Goal: Communication & Community: Participate in discussion

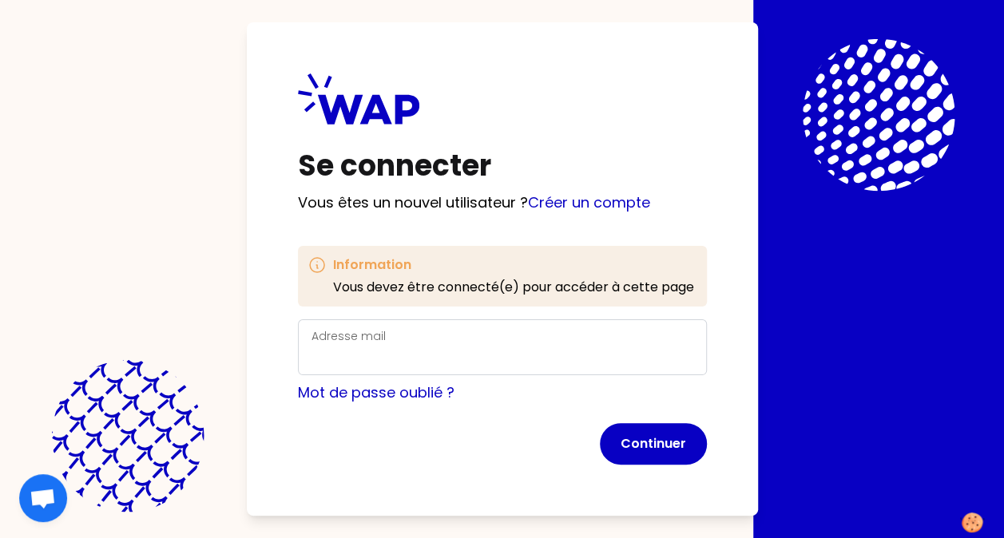
click at [386, 339] on div "Adresse mail" at bounding box center [503, 348] width 382 height 42
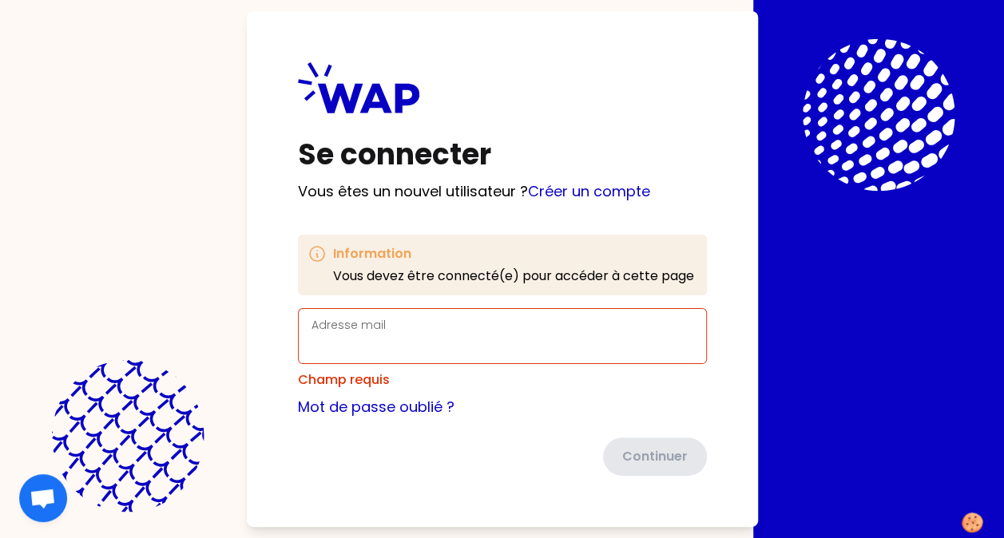
click at [371, 340] on div "Adresse mail" at bounding box center [503, 337] width 382 height 42
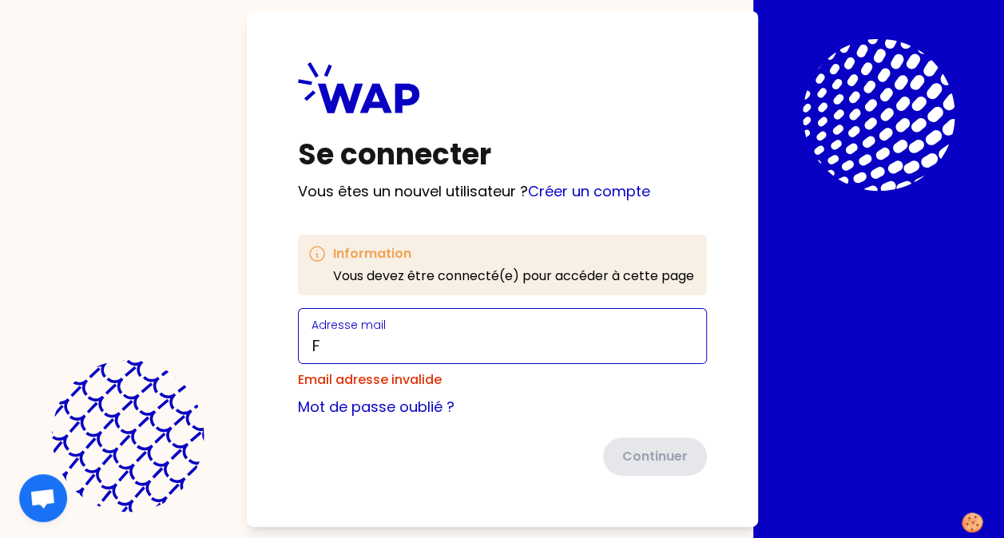
type input "[PERSON_NAME][EMAIL_ADDRESS][DOMAIN_NAME]"
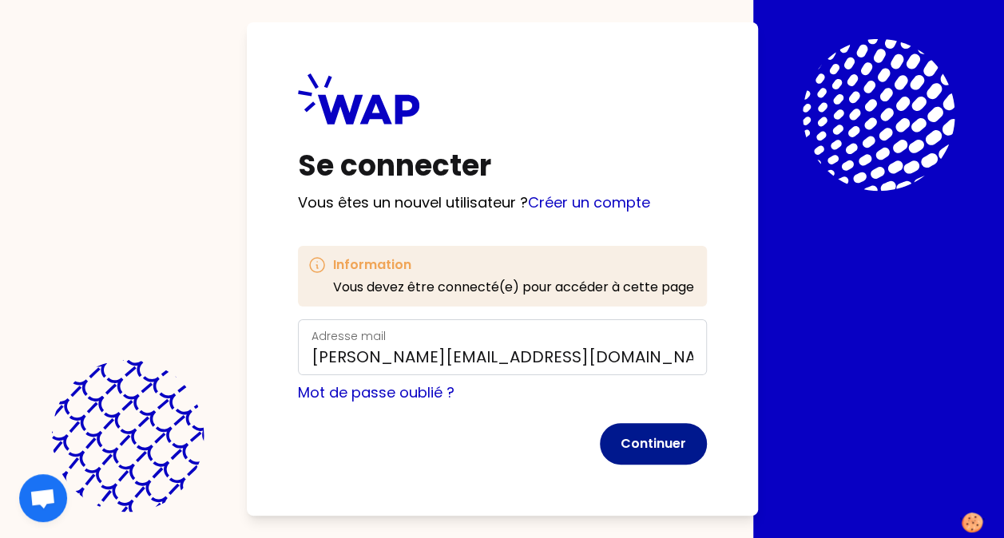
click at [662, 449] on button "Continuer" at bounding box center [653, 444] width 107 height 42
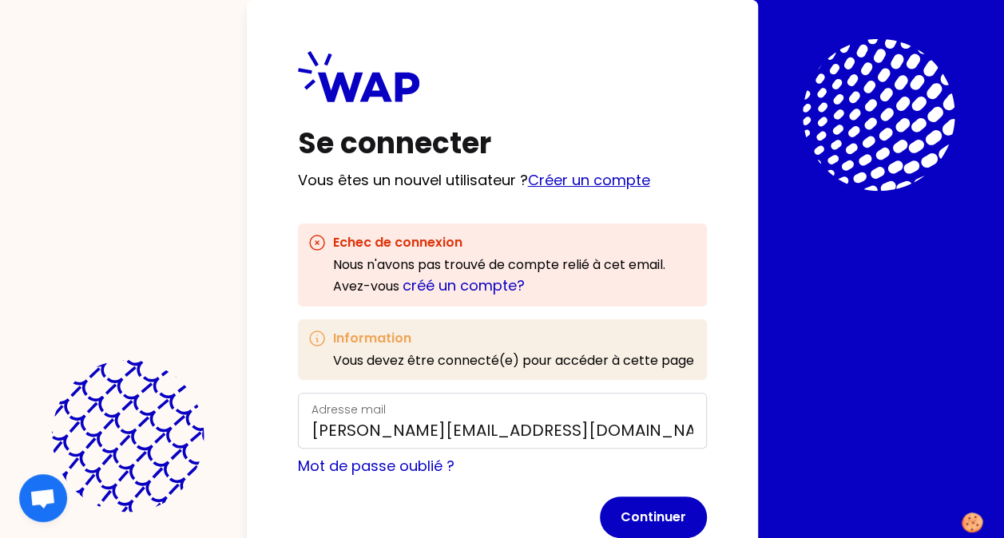
click at [588, 184] on link "Créer un compte" at bounding box center [589, 180] width 122 height 20
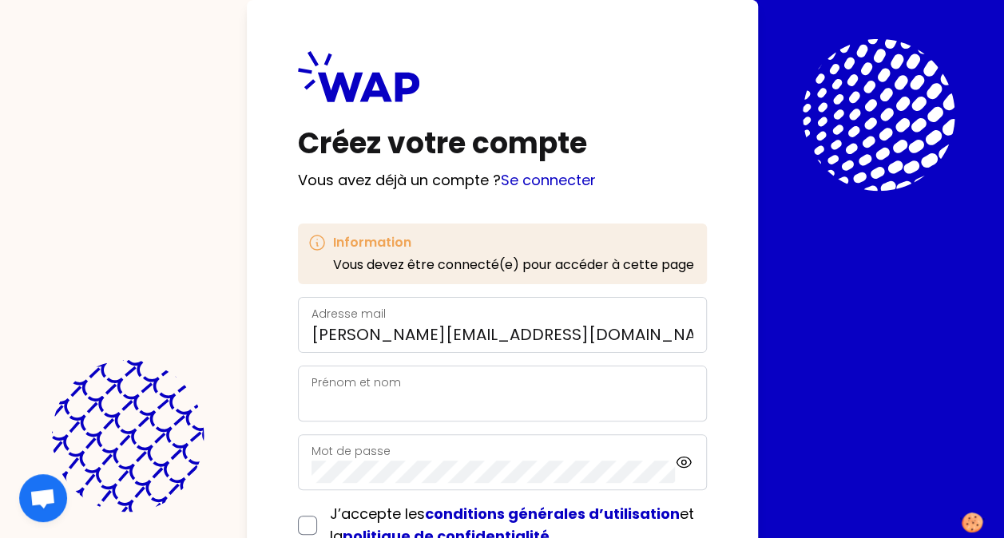
click at [409, 384] on div "Prénom et nom" at bounding box center [503, 394] width 382 height 42
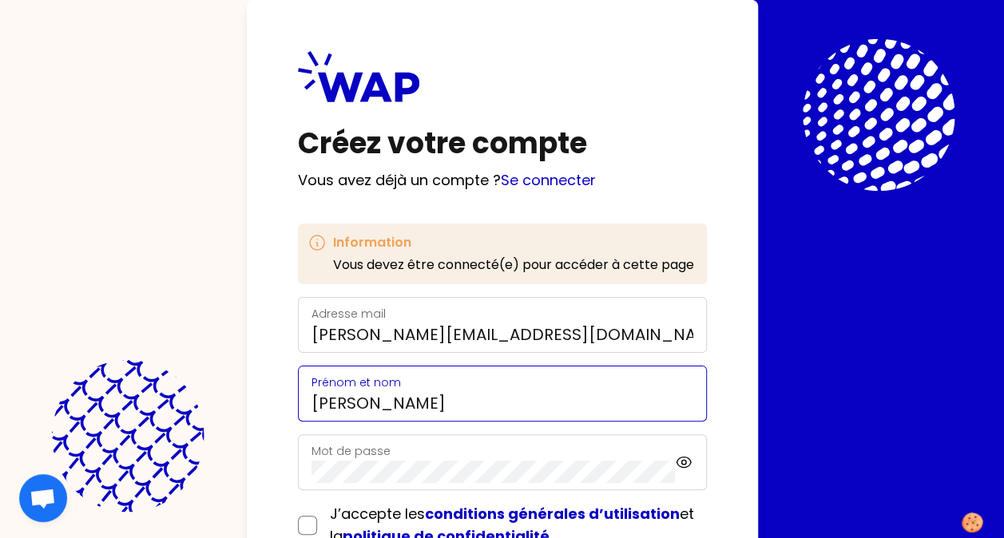
type input "[PERSON_NAME]"
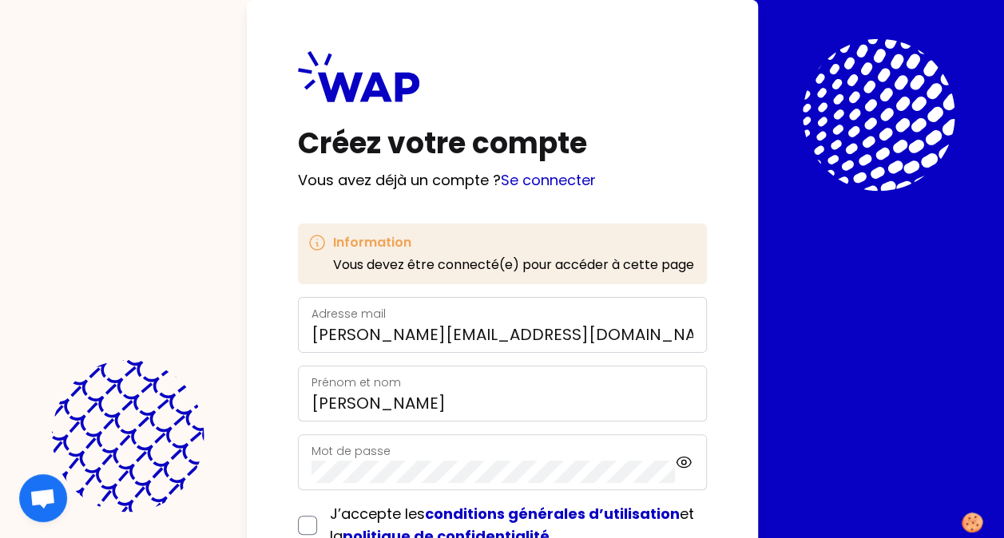
click at [372, 457] on label "Mot de passe" at bounding box center [351, 451] width 79 height 16
click at [303, 523] on input "checkbox" at bounding box center [307, 525] width 19 height 19
checkbox input "true"
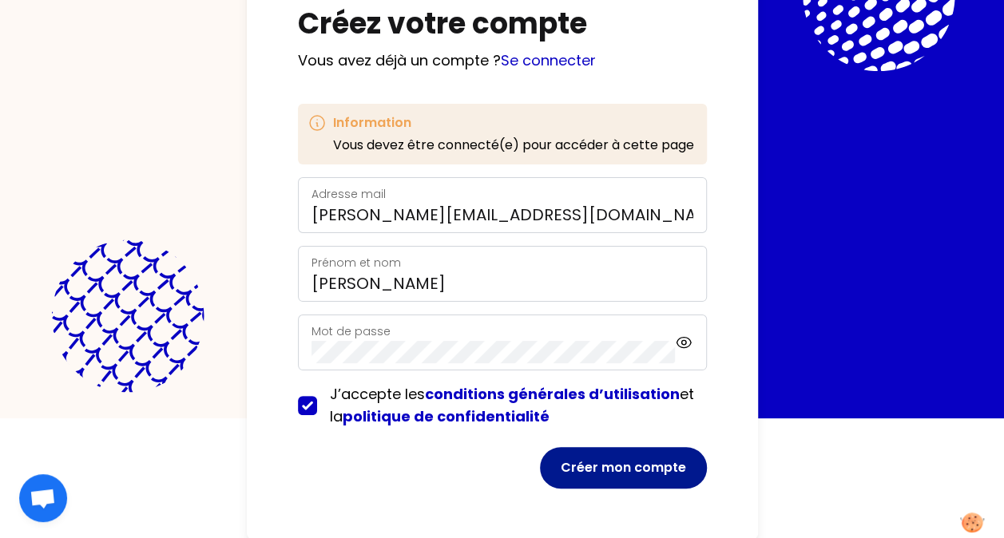
click at [634, 468] on button "Créer mon compte" at bounding box center [623, 468] width 167 height 42
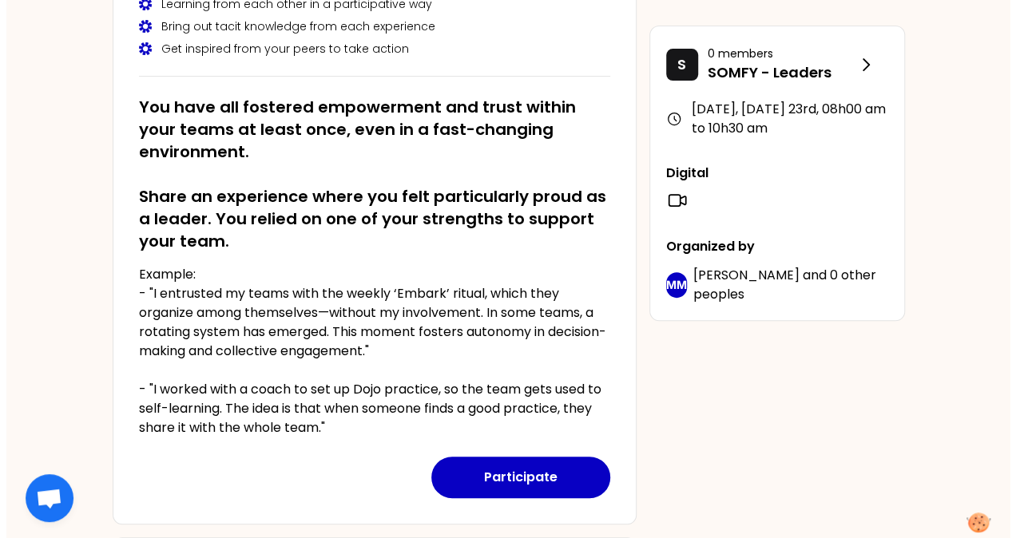
scroll to position [225, 0]
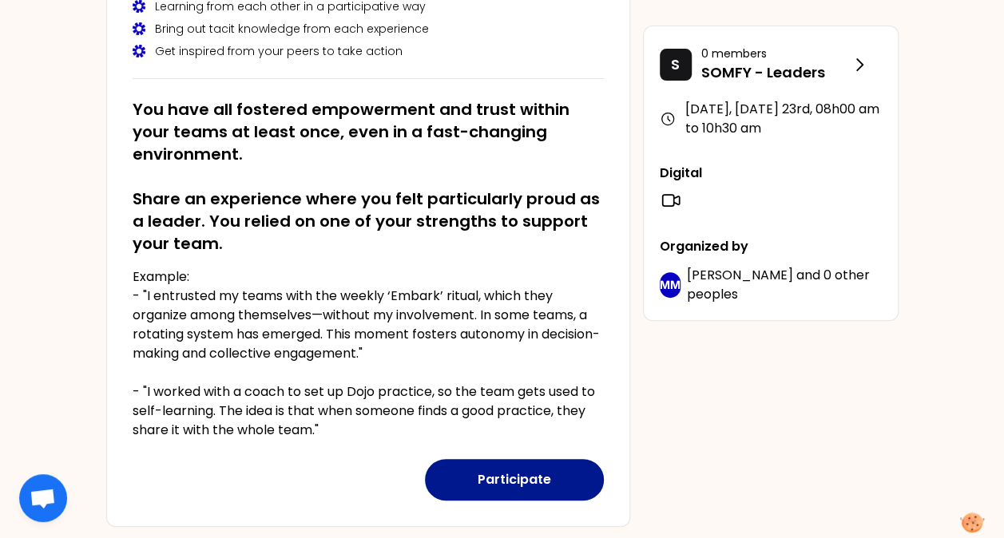
click at [510, 482] on button "Participate" at bounding box center [514, 480] width 179 height 42
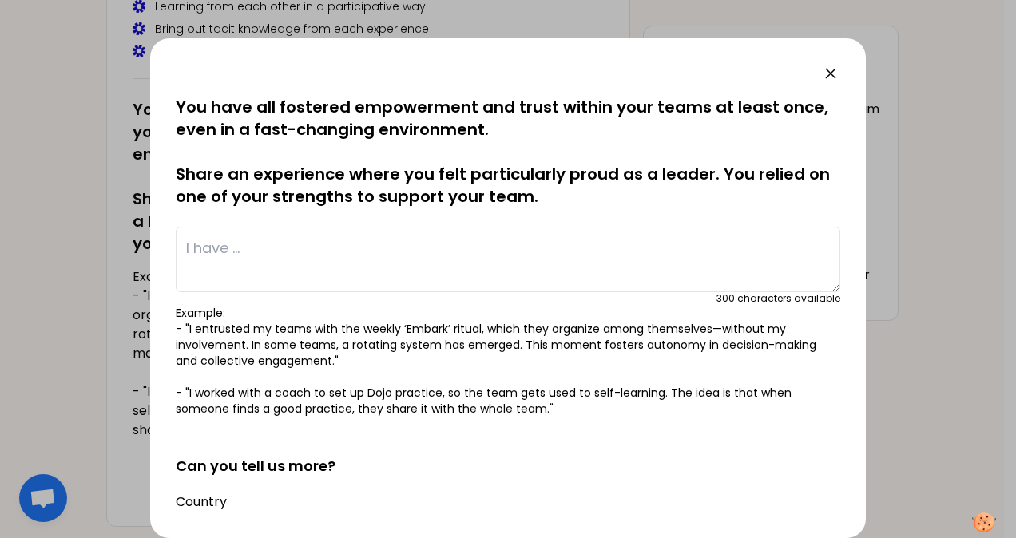
click at [248, 247] on textarea at bounding box center [508, 260] width 665 height 66
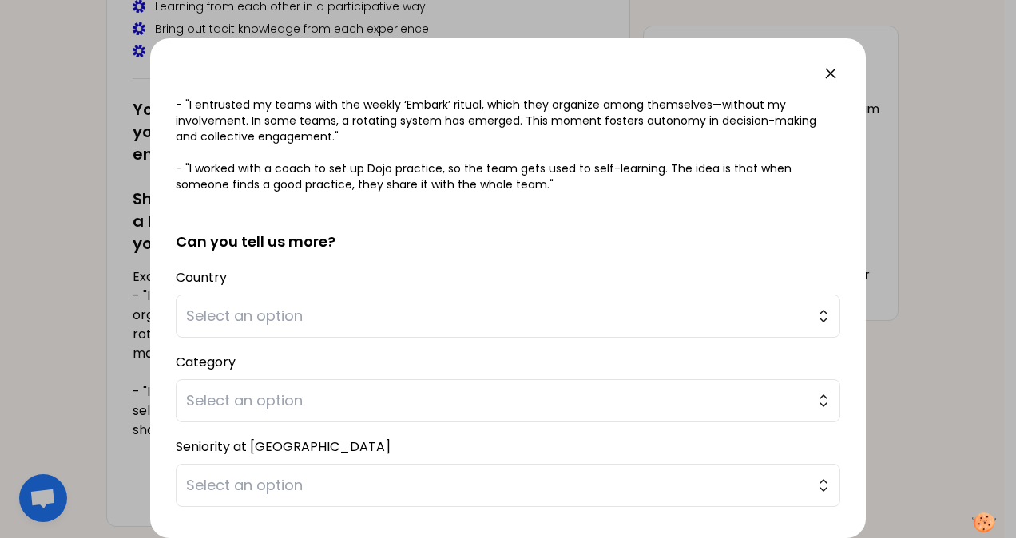
scroll to position [224, 0]
type textarea "I have led a marketing transformation from product range mangement to solution …"
click at [316, 312] on span "Select an option" at bounding box center [497, 317] width 622 height 22
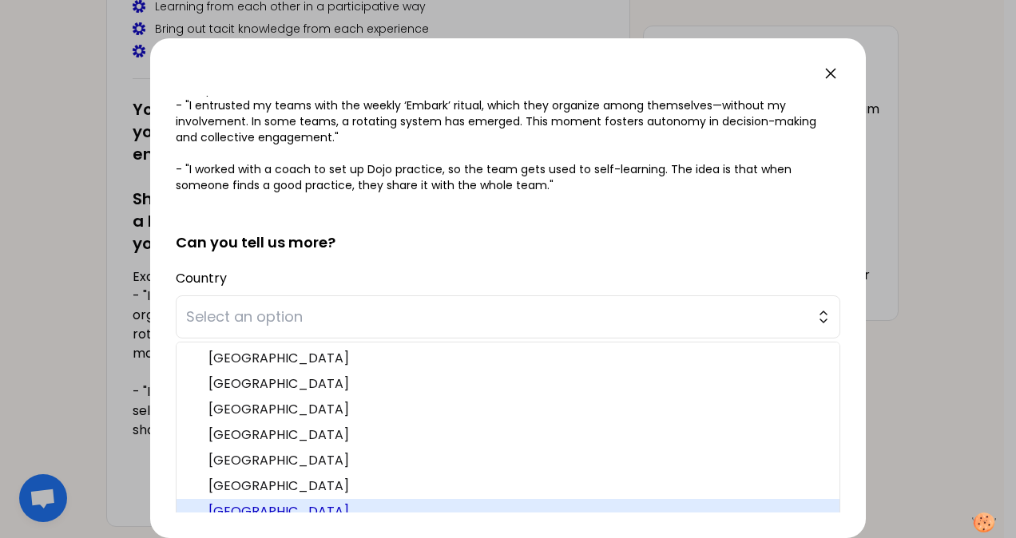
scroll to position [234, 0]
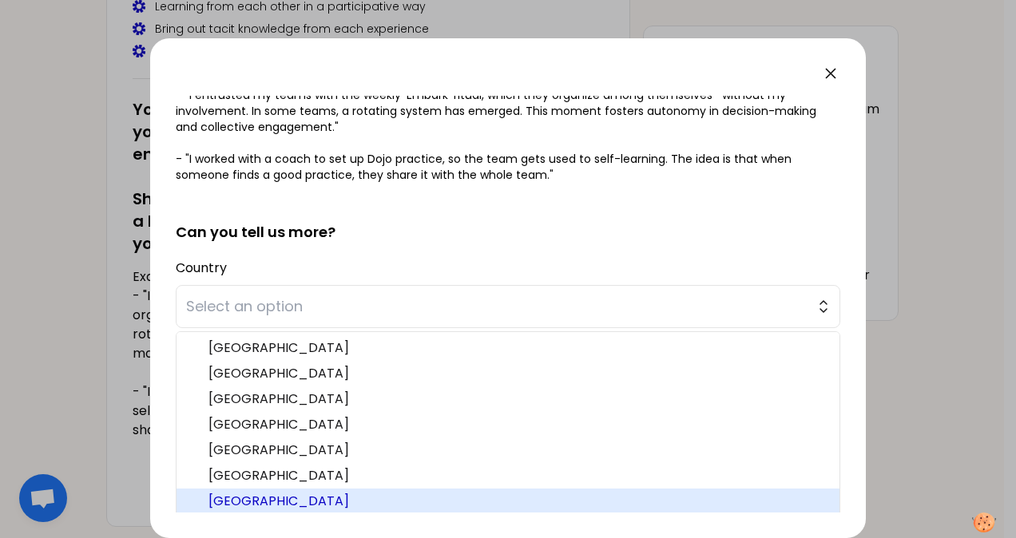
click at [233, 506] on span "[GEOGRAPHIC_DATA]" at bounding box center [518, 501] width 618 height 19
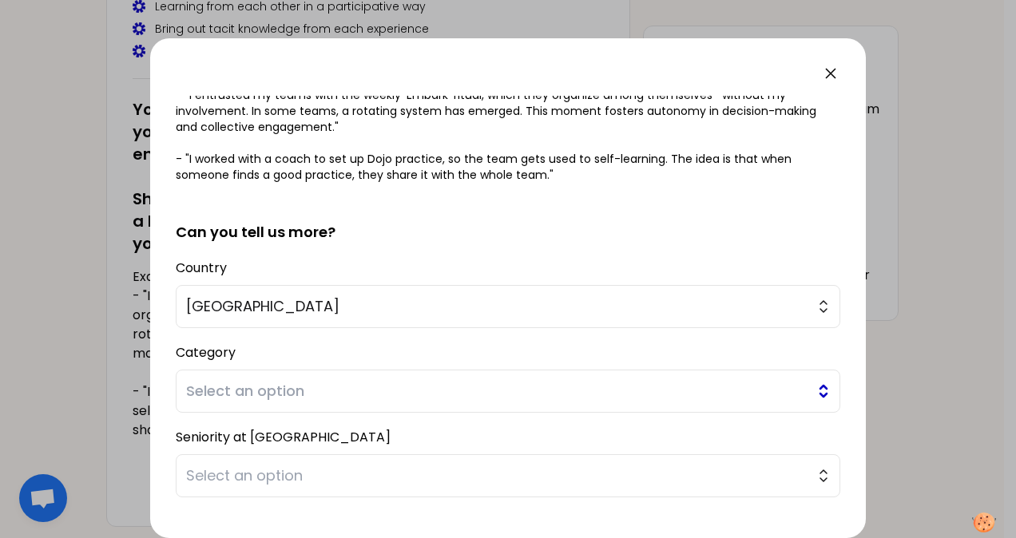
click at [249, 384] on span "Select an option" at bounding box center [497, 391] width 622 height 22
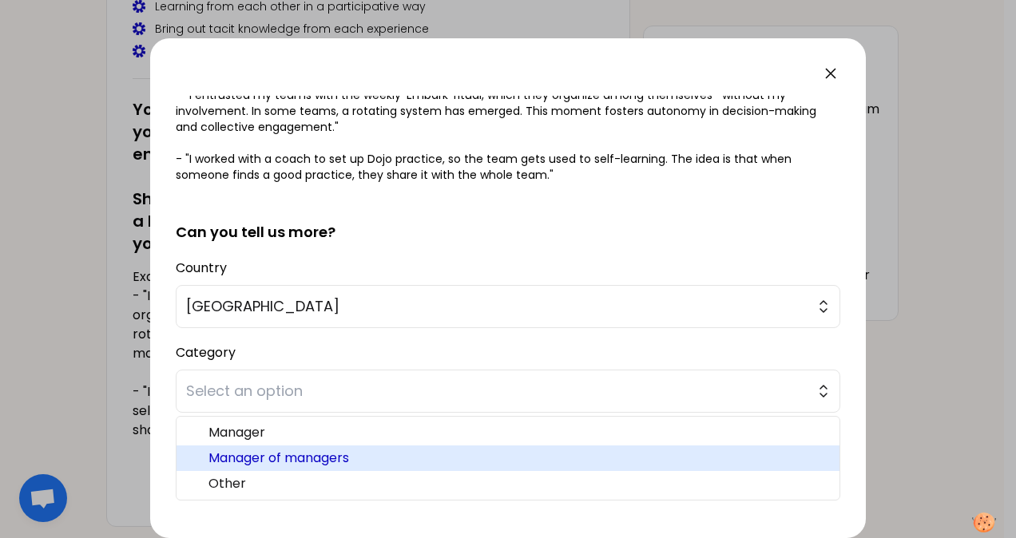
click at [260, 459] on span "Manager of managers" at bounding box center [518, 458] width 618 height 19
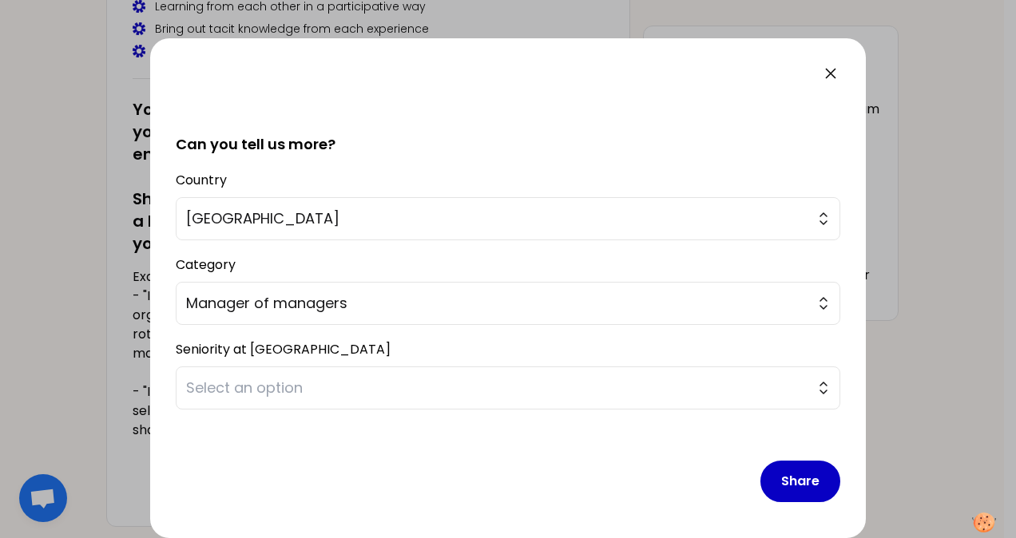
scroll to position [321, 0]
click at [305, 384] on span "Select an option" at bounding box center [497, 389] width 622 height 22
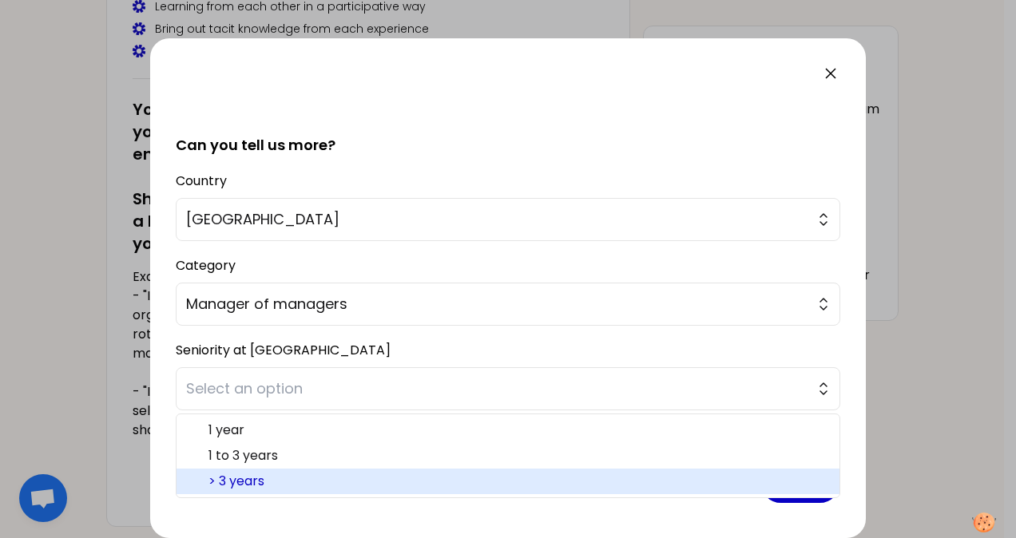
click at [240, 479] on span "> 3 years" at bounding box center [518, 481] width 618 height 19
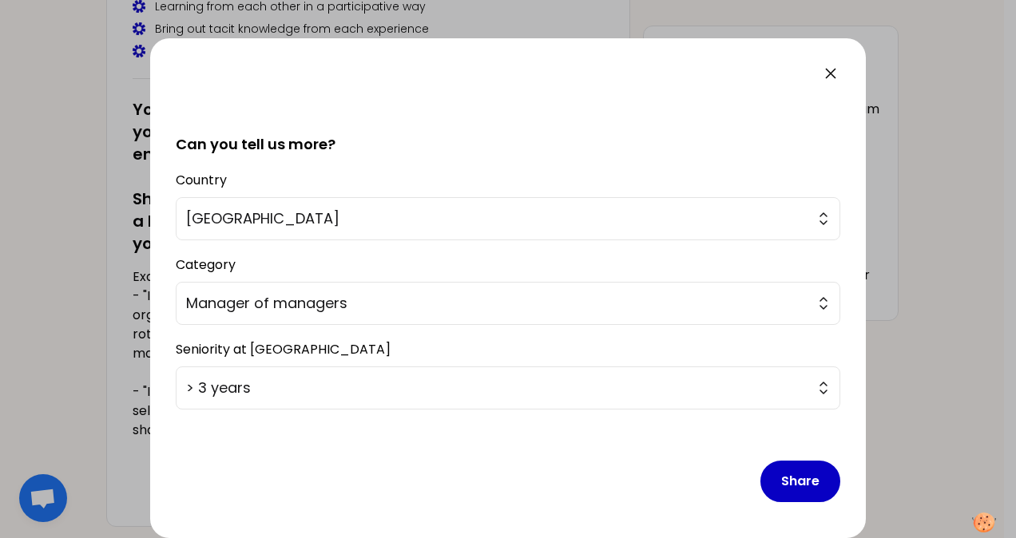
scroll to position [320, 0]
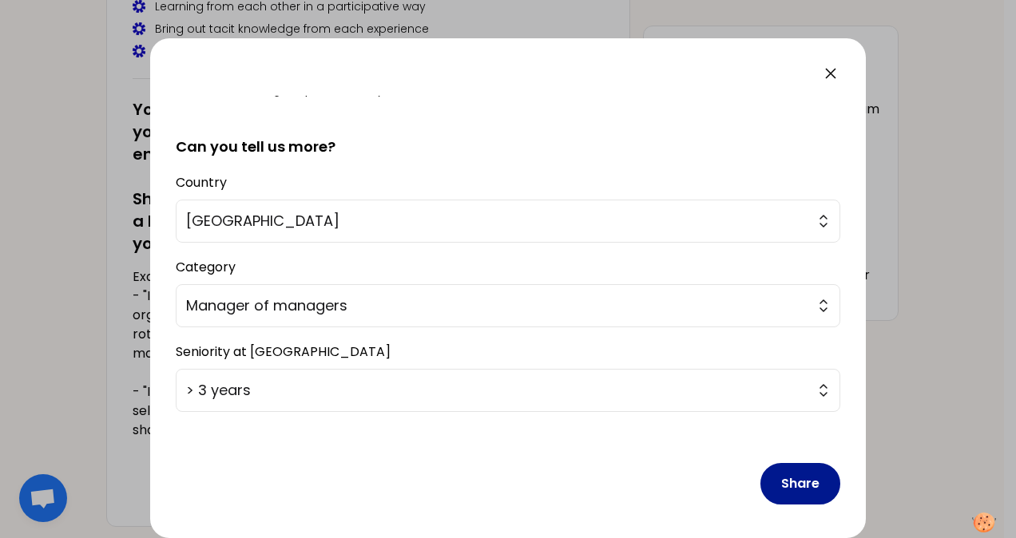
click at [786, 481] on button "Share" at bounding box center [801, 484] width 80 height 42
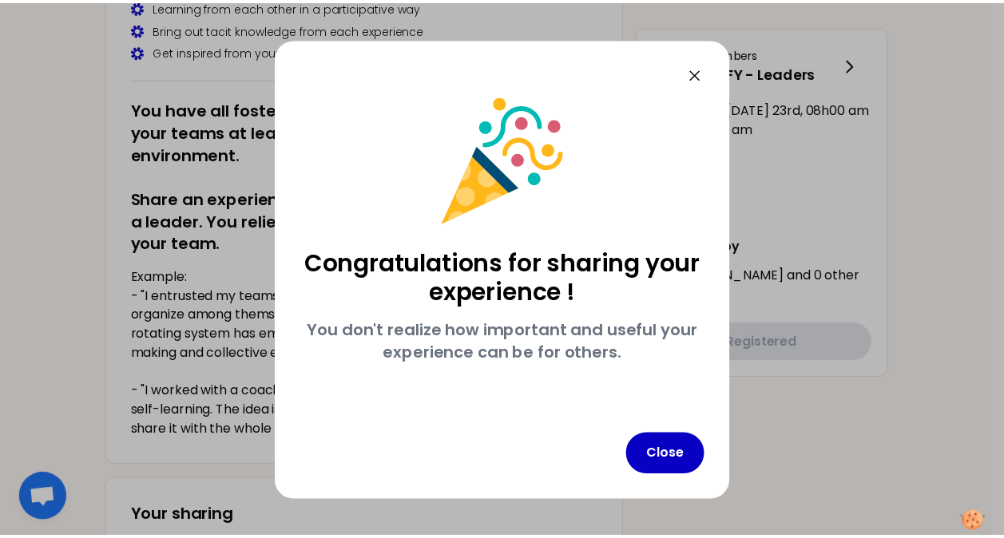
scroll to position [0, 0]
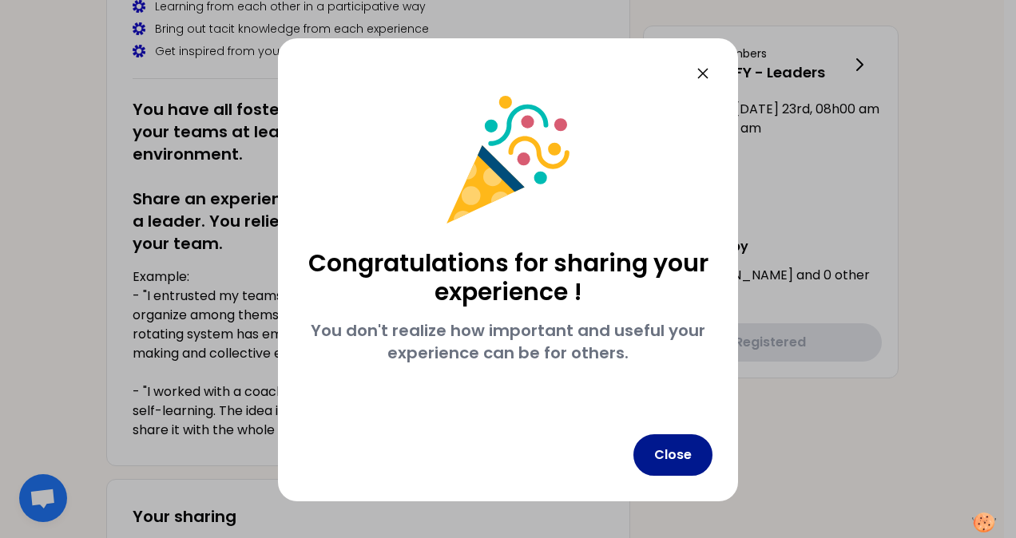
click at [670, 459] on button "Close" at bounding box center [673, 456] width 79 height 42
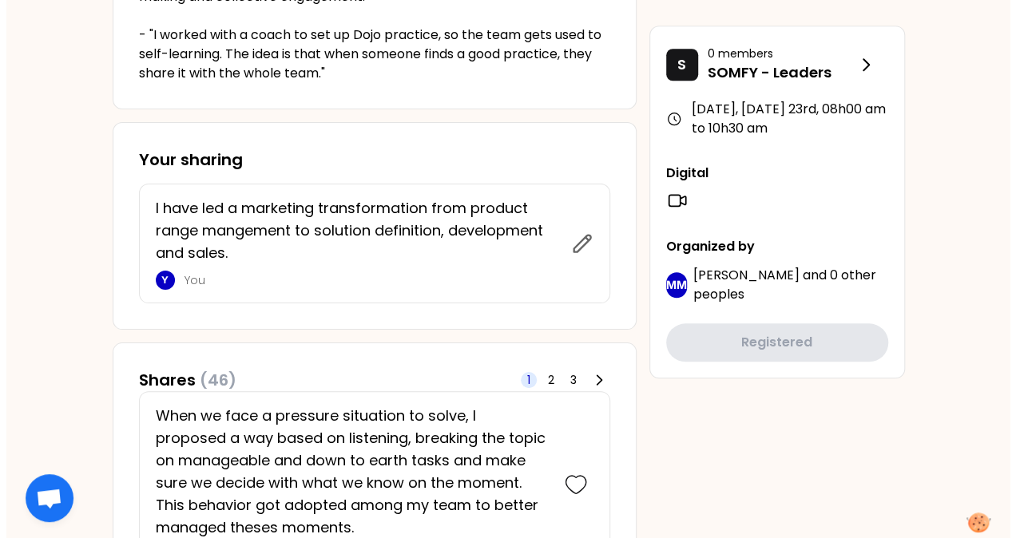
scroll to position [582, 0]
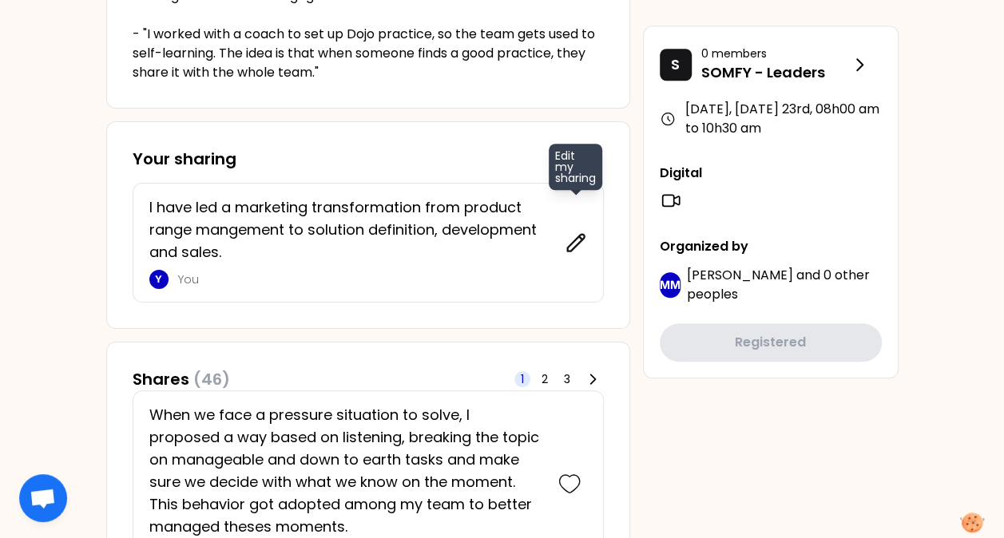
click at [578, 234] on icon at bounding box center [575, 242] width 17 height 17
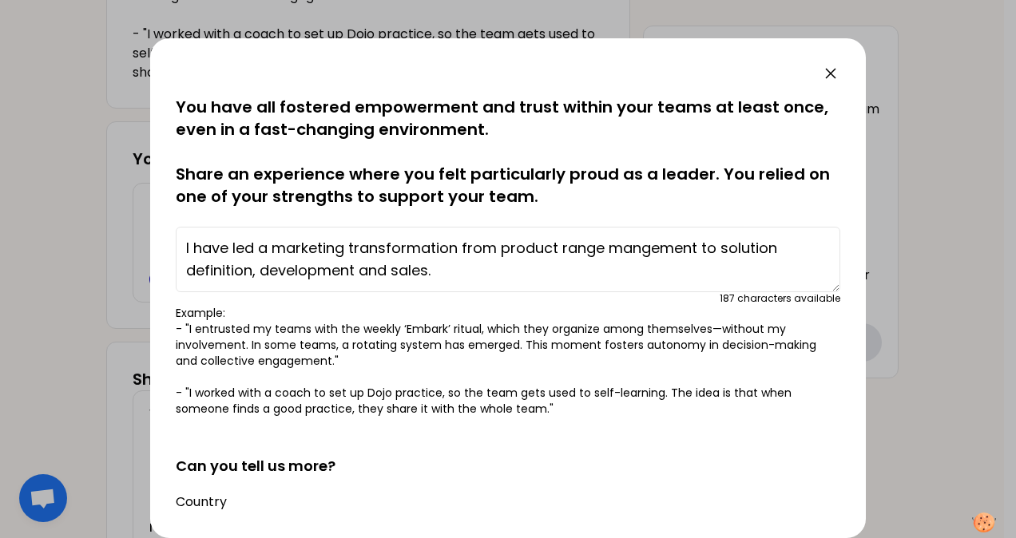
click at [505, 272] on textarea "I have led a marketing transformation from product range mangement to solution …" at bounding box center [508, 260] width 665 height 66
click at [641, 273] on textarea "I have led a marketing transformation from product range mangement to solution …" at bounding box center [508, 260] width 665 height 66
drag, startPoint x: 651, startPoint y: 272, endPoint x: 617, endPoint y: 271, distance: 34.4
click at [617, 271] on textarea "I have led a marketing transformation from product range mangement to solution …" at bounding box center [508, 260] width 665 height 66
click at [694, 267] on textarea "I have led a marketing transformation from product range mangement to solution …" at bounding box center [508, 260] width 665 height 66
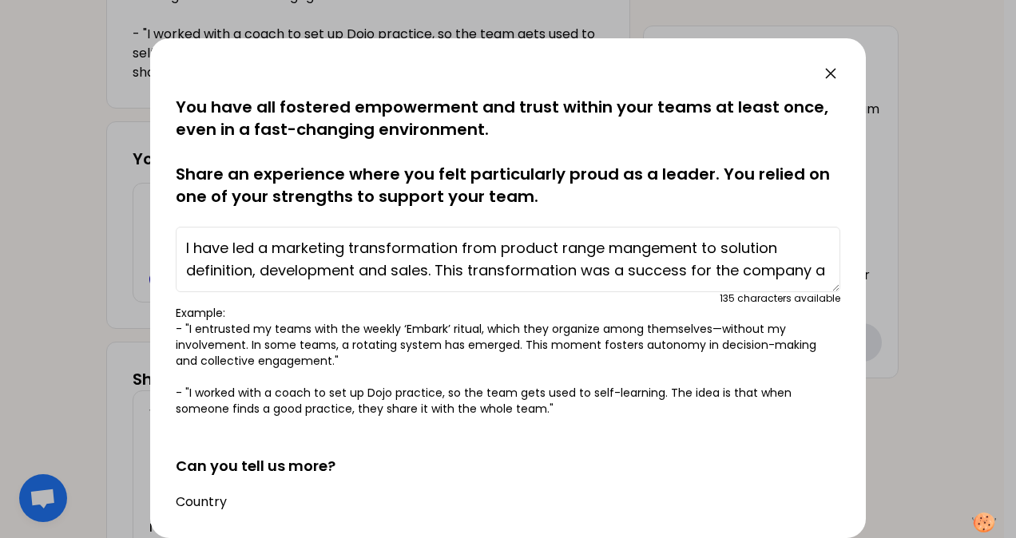
scroll to position [11, 0]
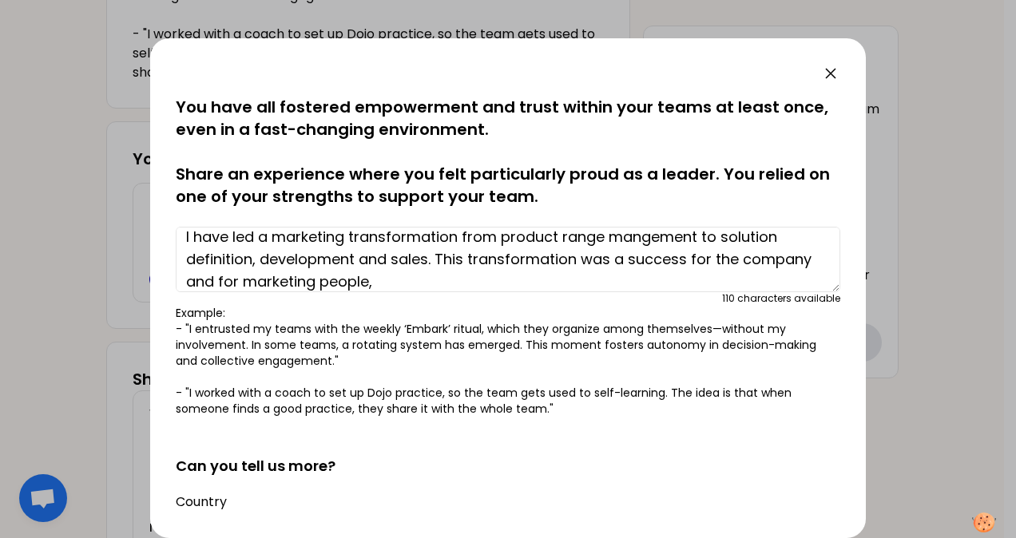
click at [260, 280] on textarea "I have led a marketing transformation from product range mangement to solution …" at bounding box center [508, 260] width 665 height 66
drag, startPoint x: 598, startPoint y: 276, endPoint x: 580, endPoint y: 280, distance: 18.0
click at [580, 280] on textarea "I have led a marketing transformation from product range mangement to solution …" at bounding box center [508, 260] width 665 height 66
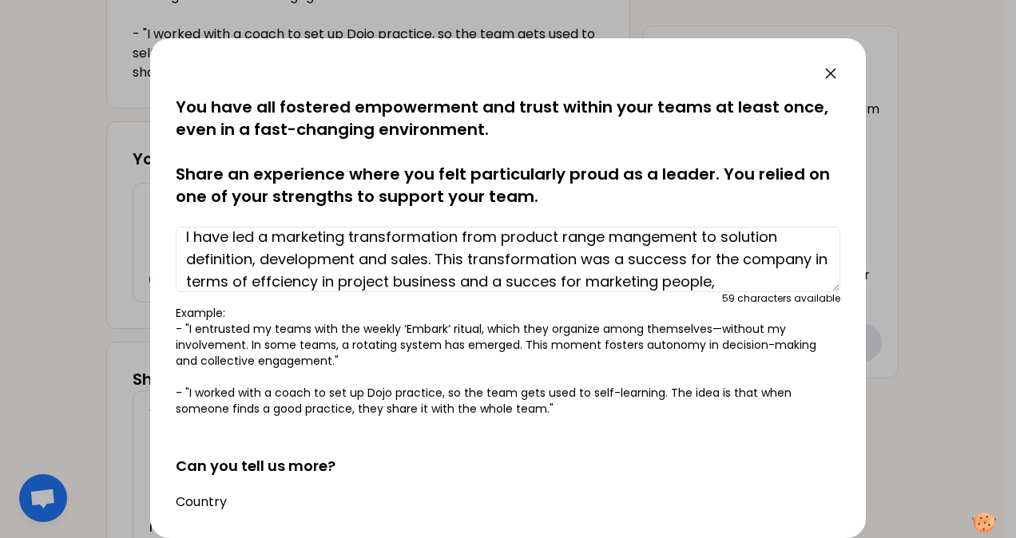
click at [809, 282] on textarea "I have led a marketing transformation from product range mangement to solution …" at bounding box center [508, 260] width 665 height 66
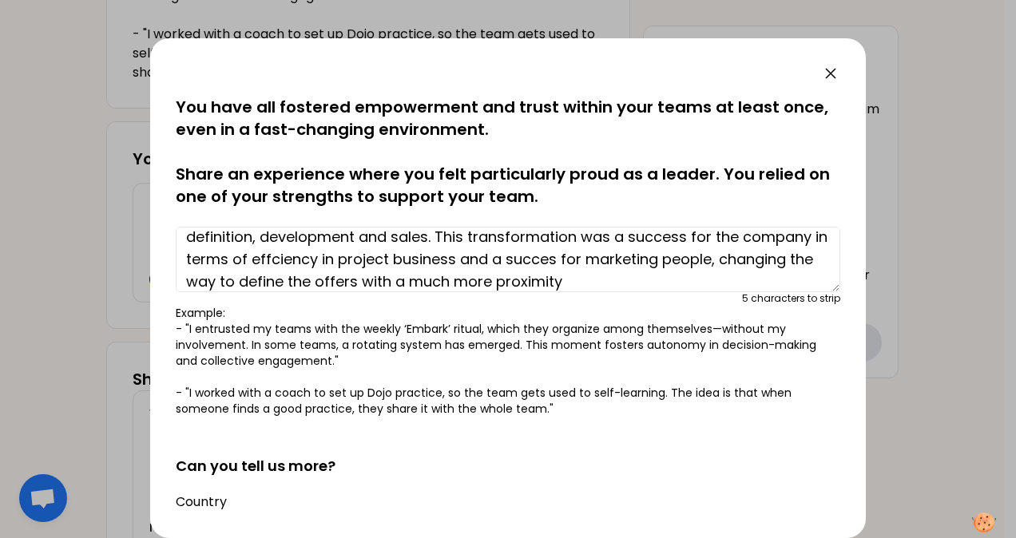
scroll to position [45, 0]
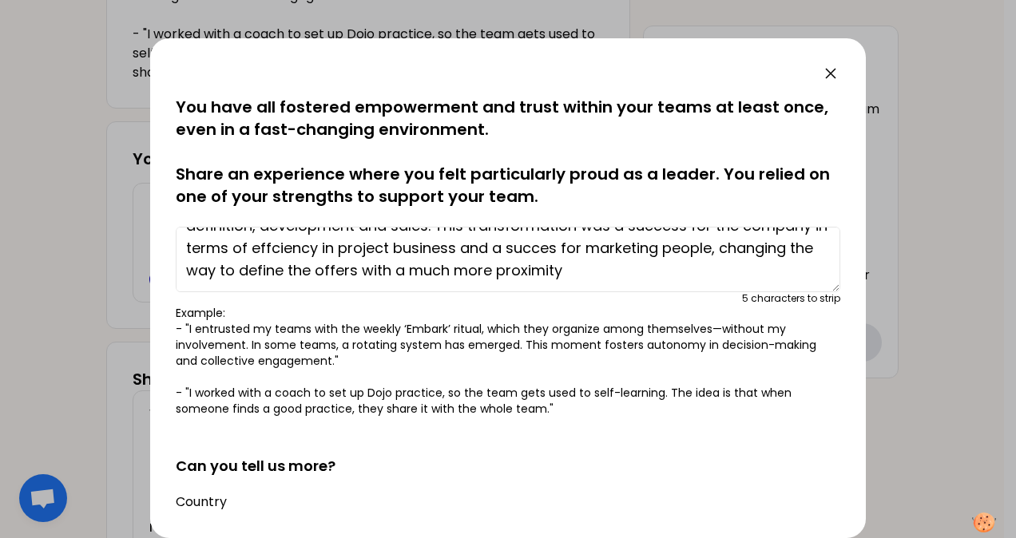
drag, startPoint x: 591, startPoint y: 278, endPoint x: 556, endPoint y: 277, distance: 35.2
click at [556, 277] on textarea "I have led a marketing transformation from product range mangement to solution …" at bounding box center [508, 260] width 665 height 66
drag, startPoint x: 666, startPoint y: 272, endPoint x: 510, endPoint y: 271, distance: 156.6
click at [510, 271] on textarea "I have led a marketing transformation from product range mangement to solution …" at bounding box center [508, 260] width 665 height 66
click at [507, 270] on textarea "I have led a marketing transformation from product range mangement to solution …" at bounding box center [508, 260] width 665 height 66
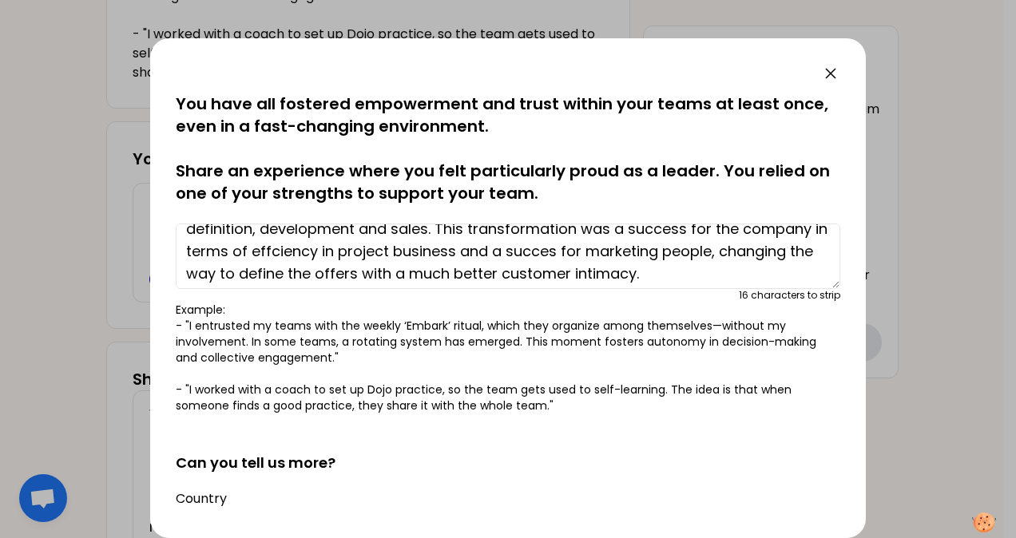
scroll to position [41, 0]
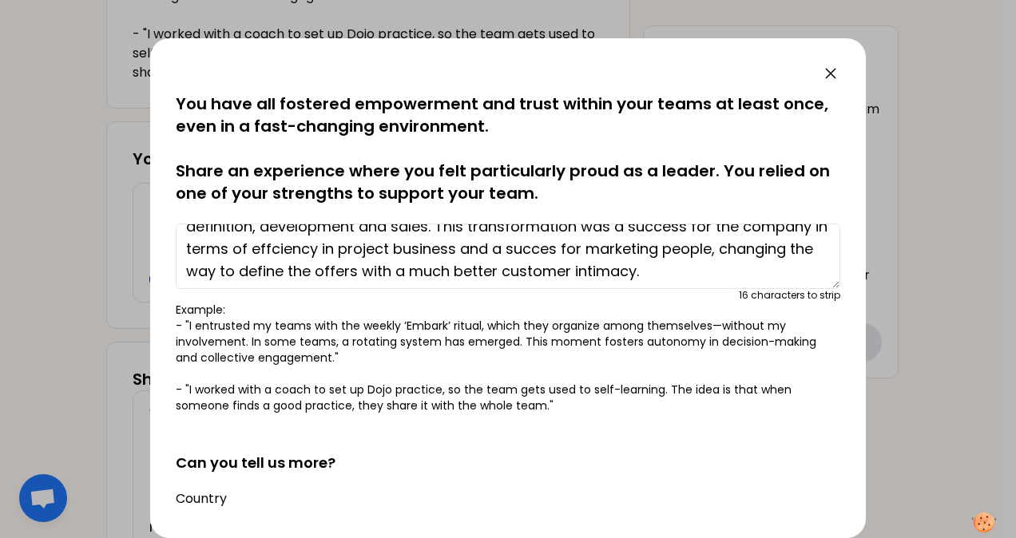
click at [355, 247] on textarea "I have led a marketing transformation from product range mangement to solution …" at bounding box center [508, 257] width 665 height 66
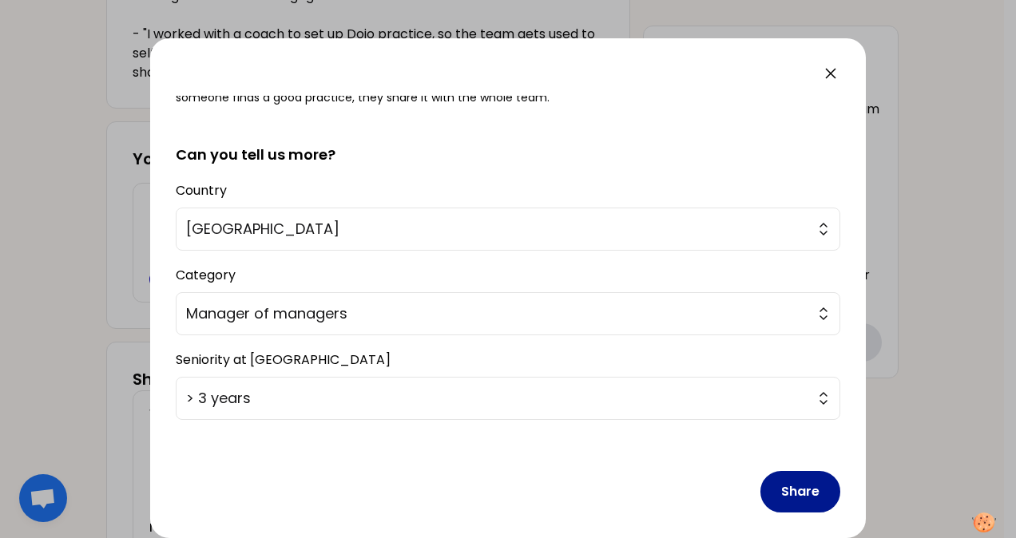
scroll to position [331, 0]
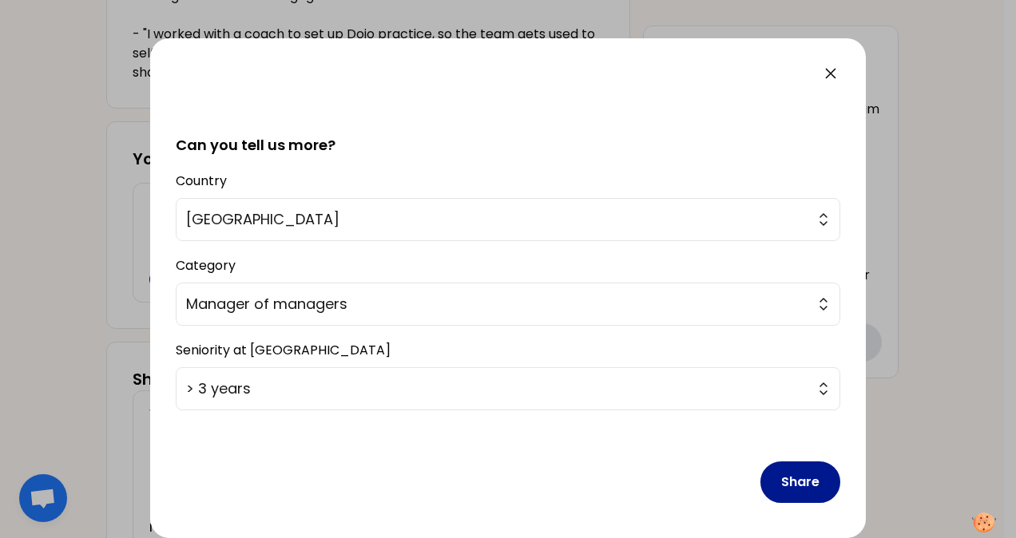
click at [789, 486] on button "Share" at bounding box center [801, 483] width 80 height 42
click at [790, 476] on button "Share" at bounding box center [801, 483] width 80 height 42
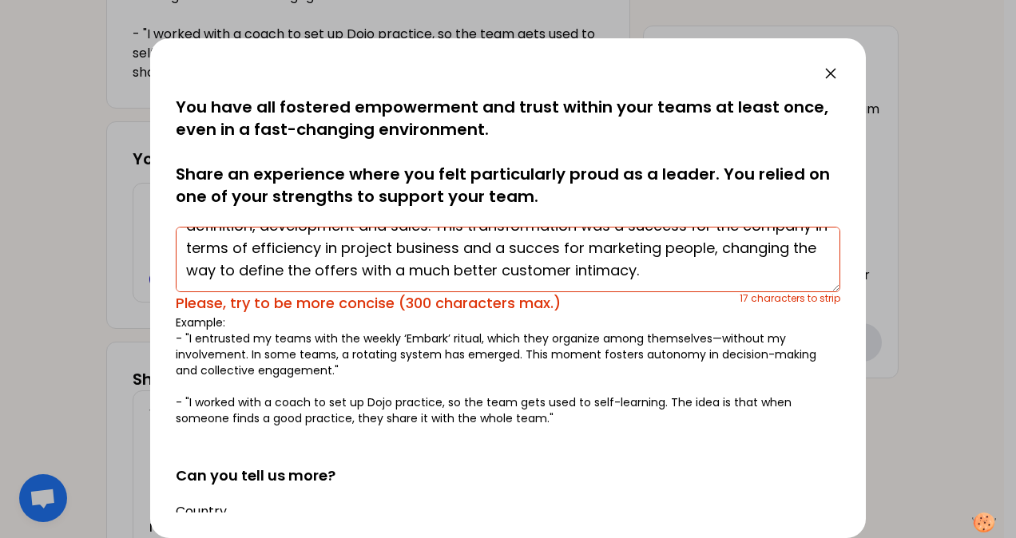
scroll to position [44, 0]
click at [806, 246] on textarea "I have led a marketing transformation from product range mangement to solution …" at bounding box center [508, 260] width 665 height 66
drag, startPoint x: 748, startPoint y: 265, endPoint x: 181, endPoint y: 270, distance: 567.3
click at [181, 270] on textarea "I have led a marketing transformation from product range mangement to solution …" at bounding box center [508, 260] width 665 height 66
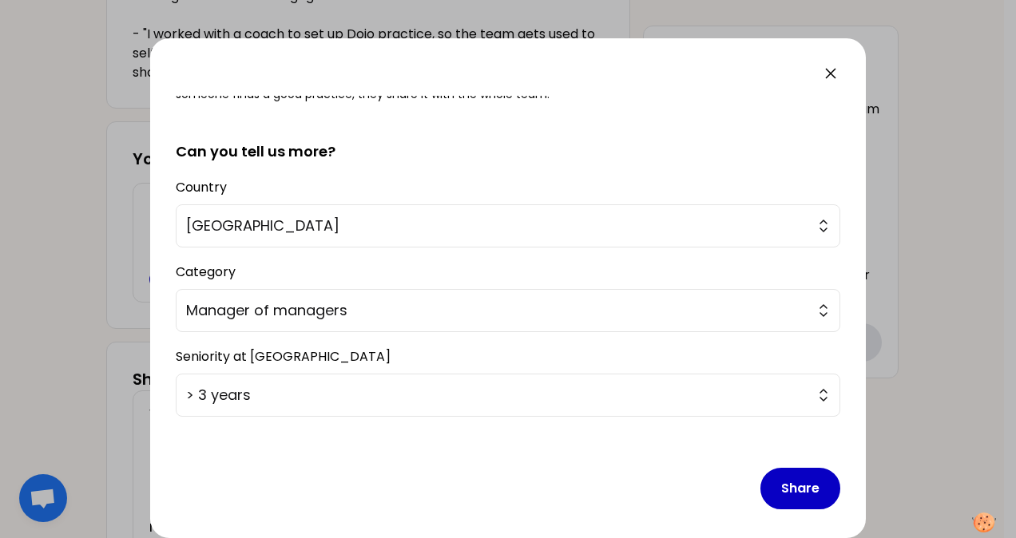
scroll to position [322, 0]
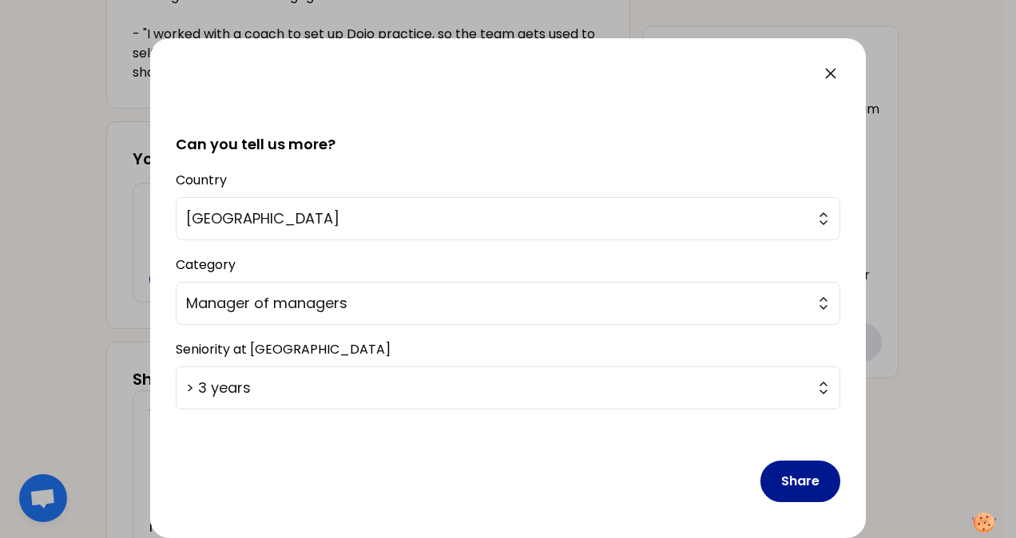
type textarea "I have led a marketing transformation from product range mangement to solution …"
click at [793, 479] on button "Share" at bounding box center [801, 482] width 80 height 42
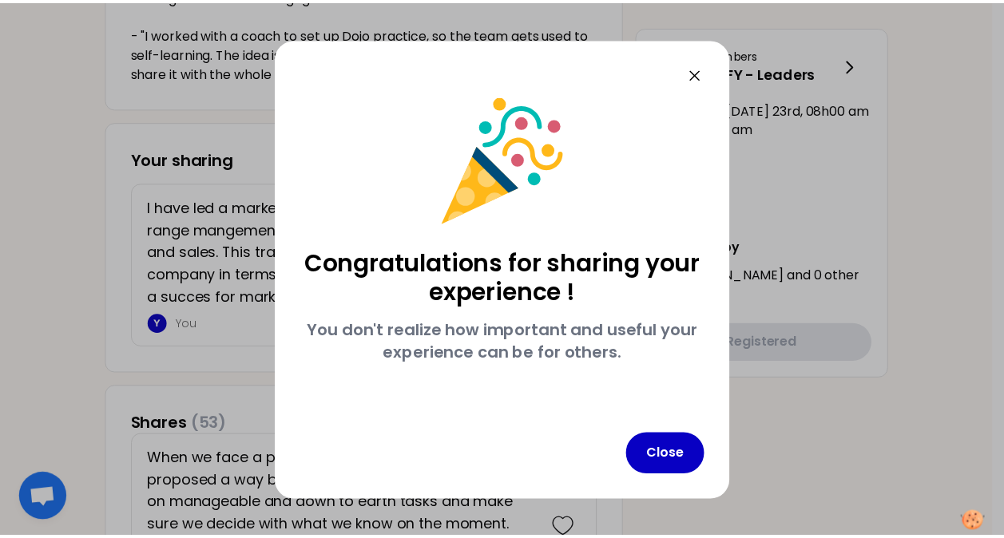
scroll to position [0, 0]
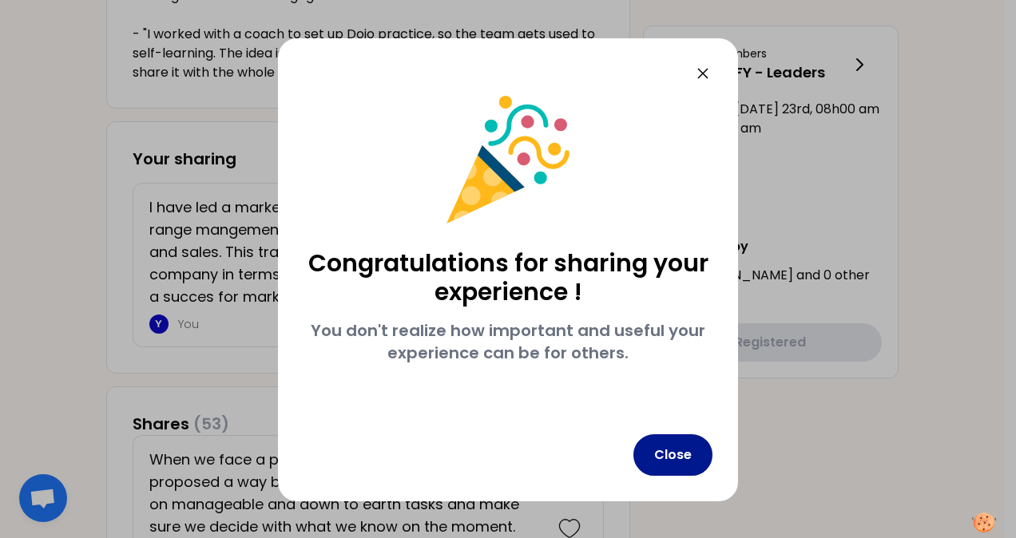
click at [683, 459] on button "Close" at bounding box center [673, 456] width 79 height 42
